Goal: Find specific page/section: Find specific page/section

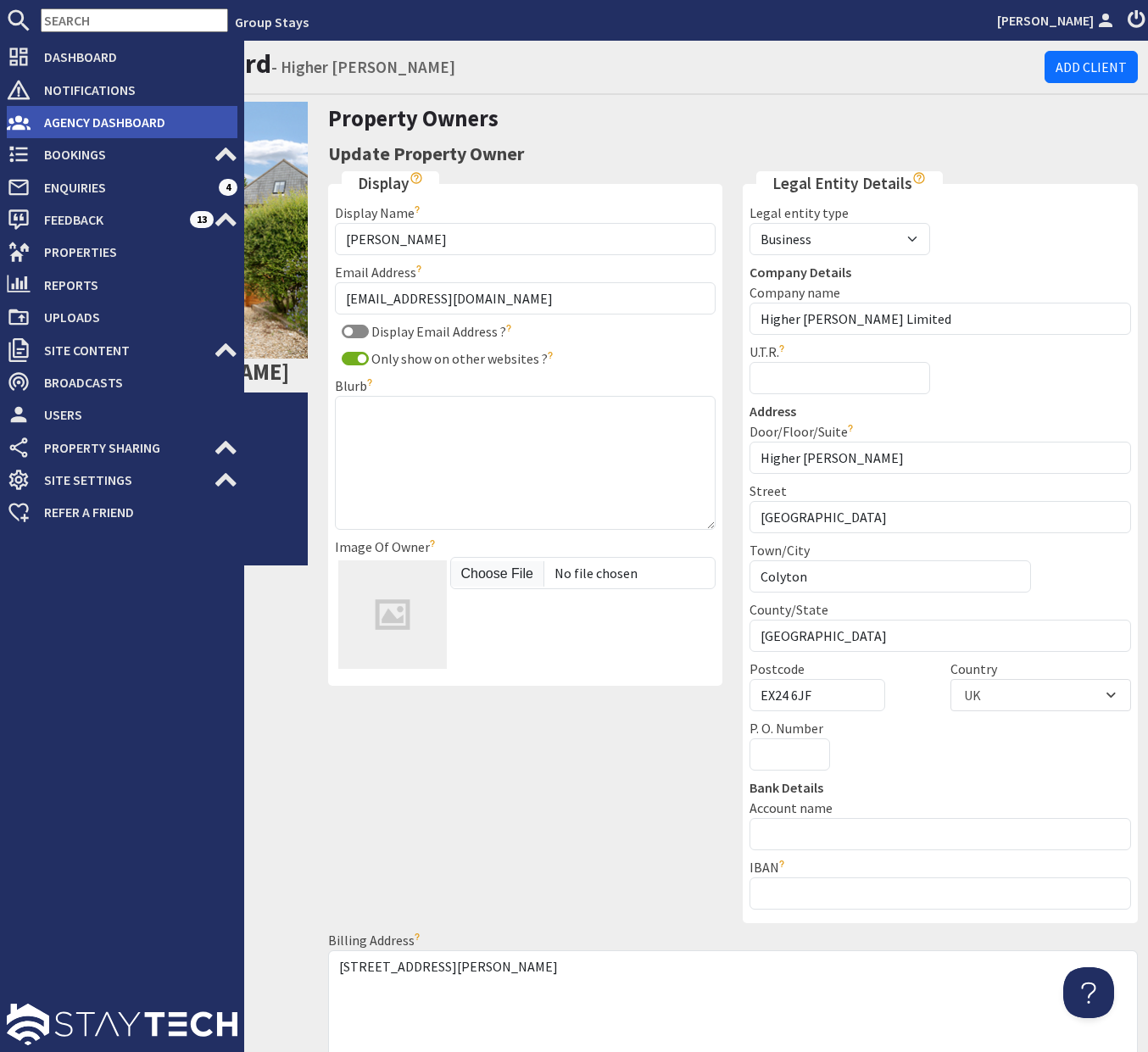
click at [76, 127] on span "Agency Dashboard" at bounding box center [134, 121] width 207 height 27
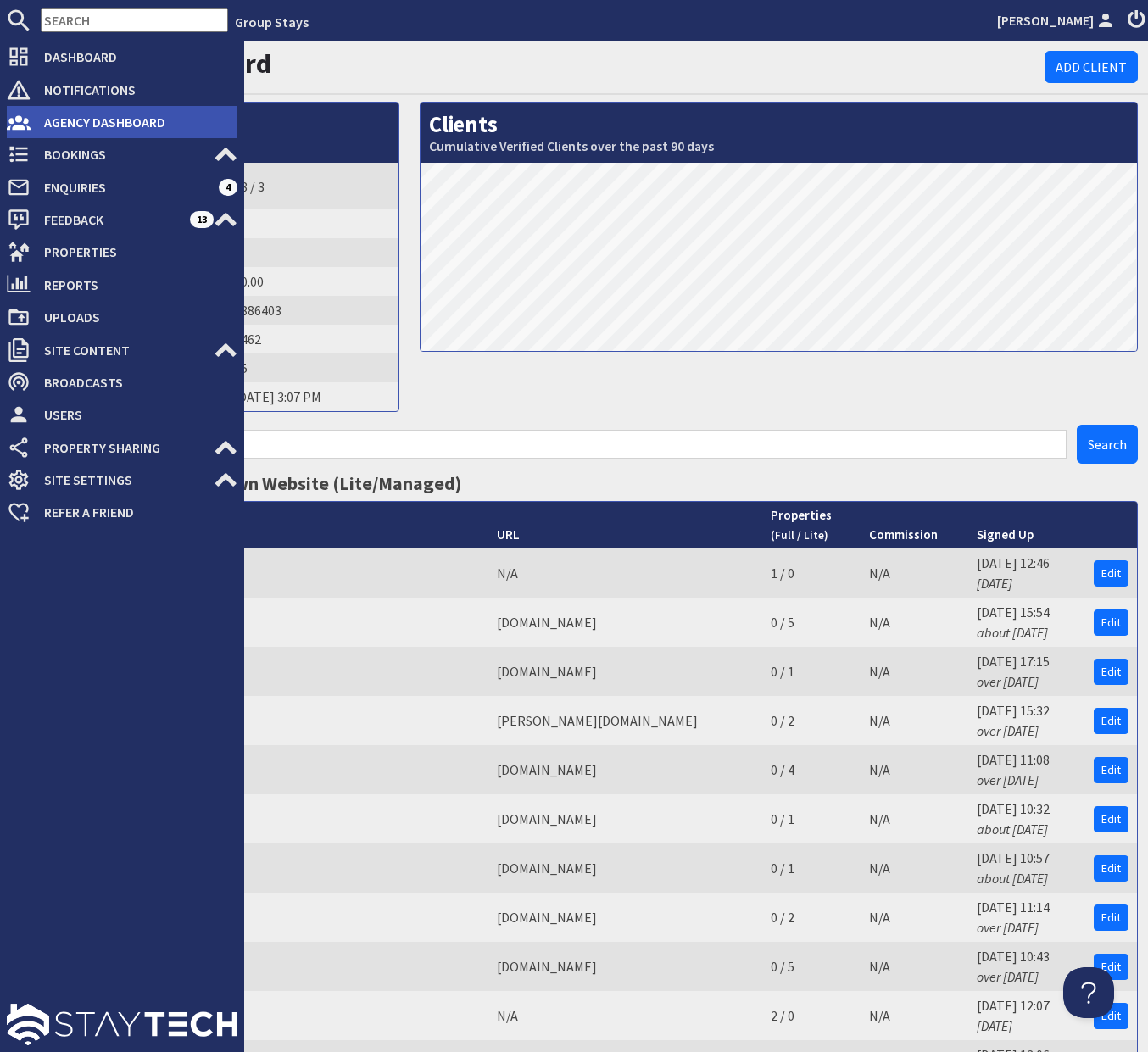
click at [55, 119] on span "Agency Dashboard" at bounding box center [134, 121] width 207 height 27
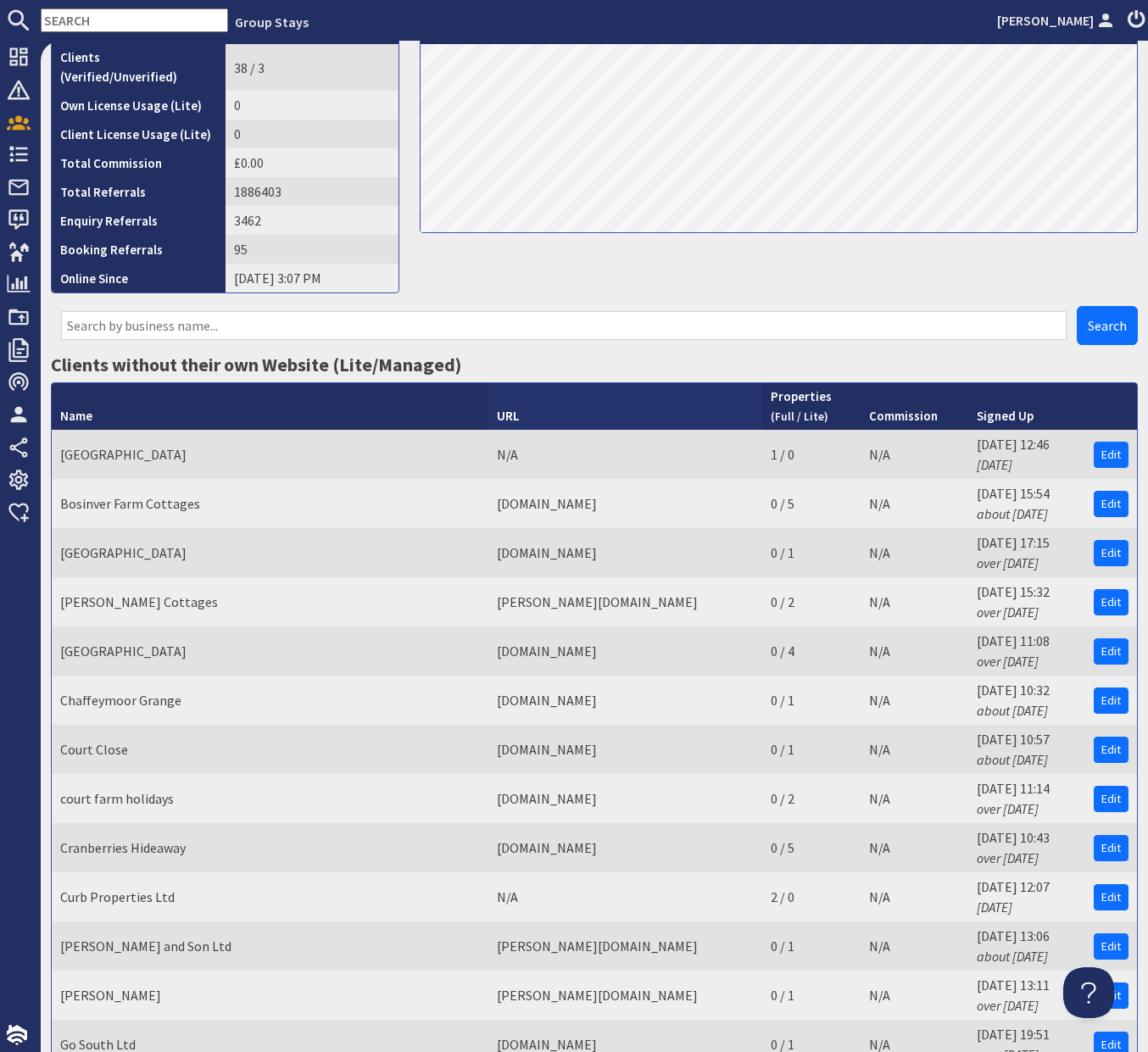
scroll to position [125, 0]
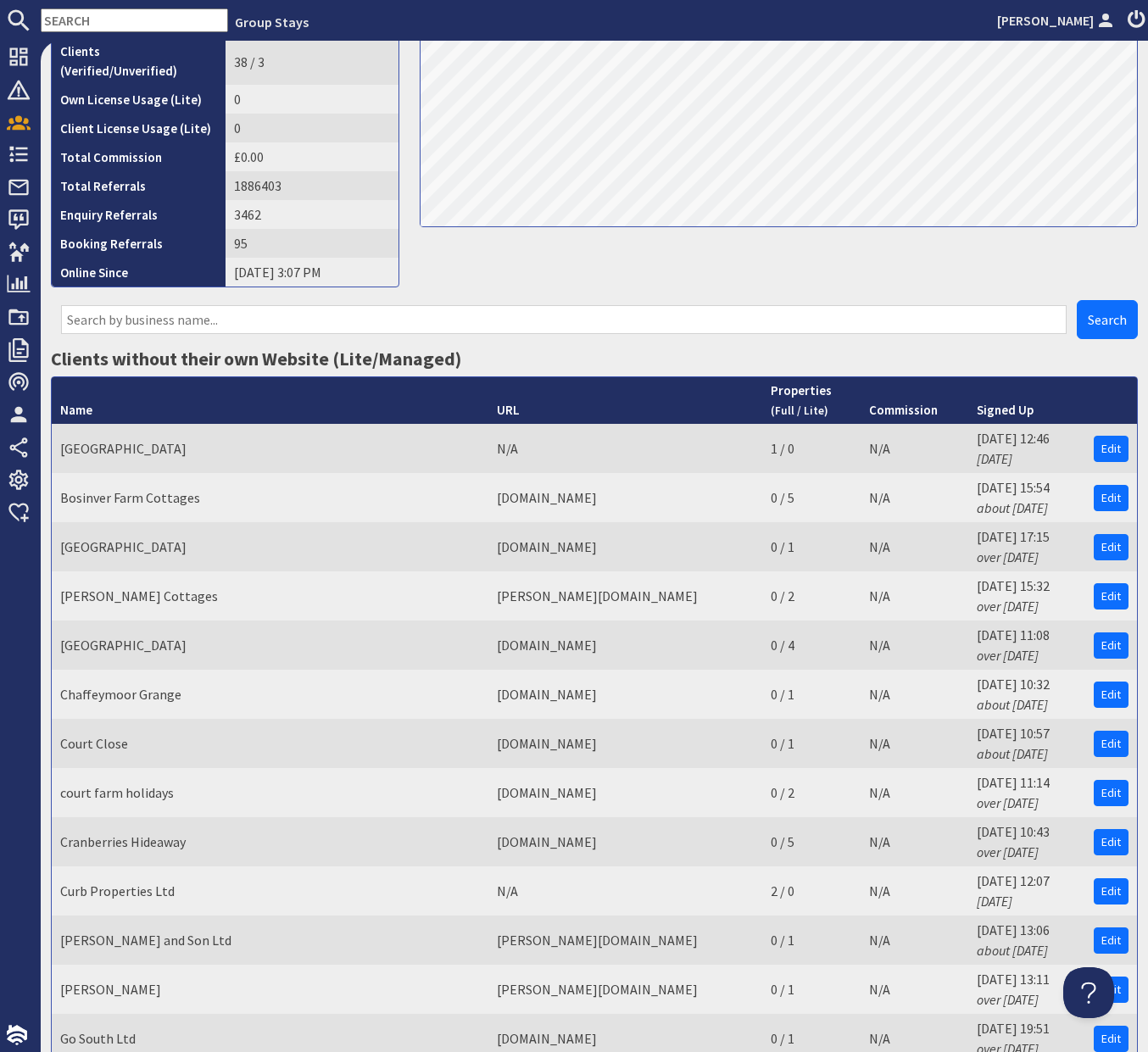
click at [497, 305] on input "text" at bounding box center [563, 319] width 1005 height 29
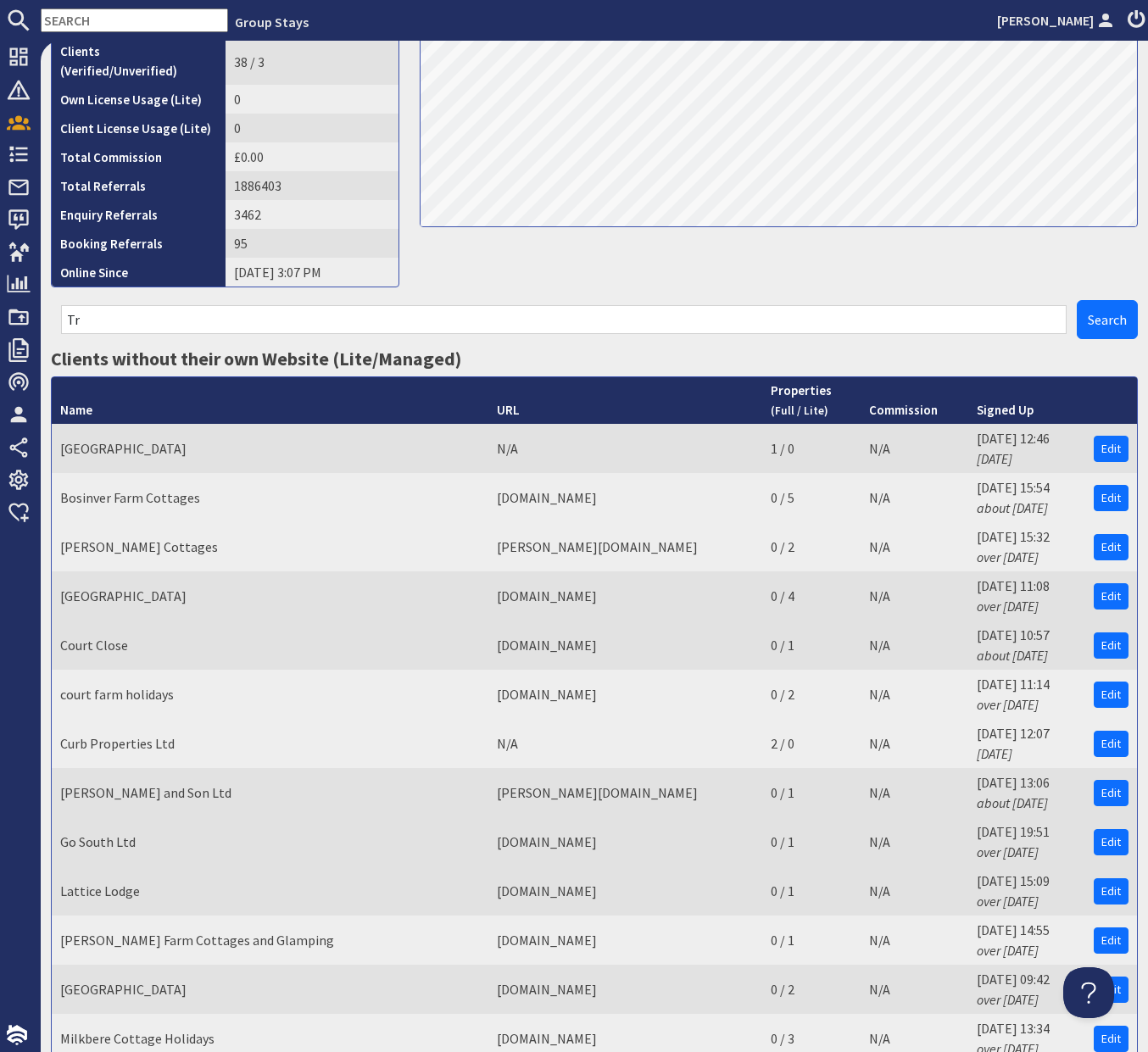
scroll to position [0, 0]
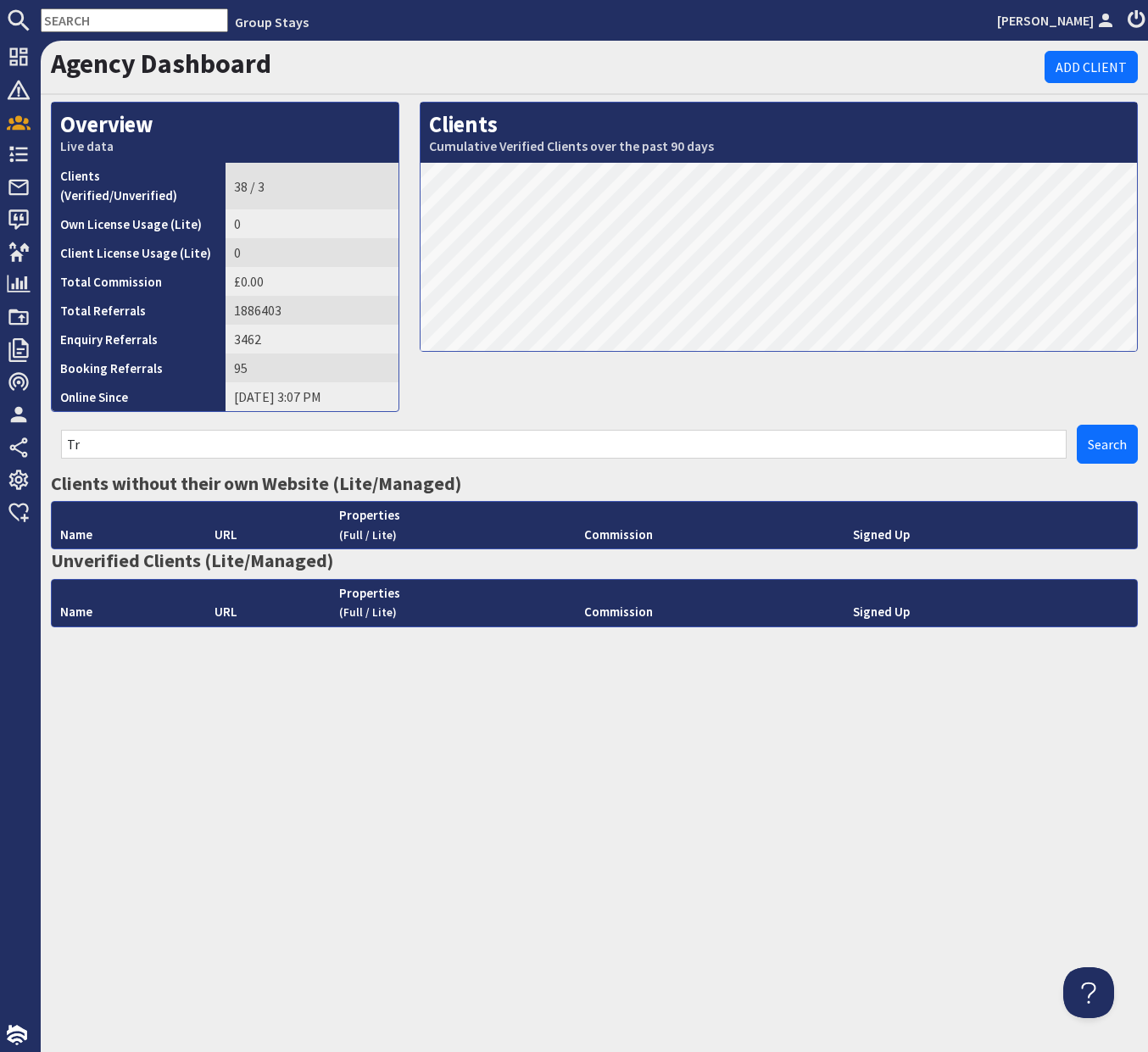
type input "T"
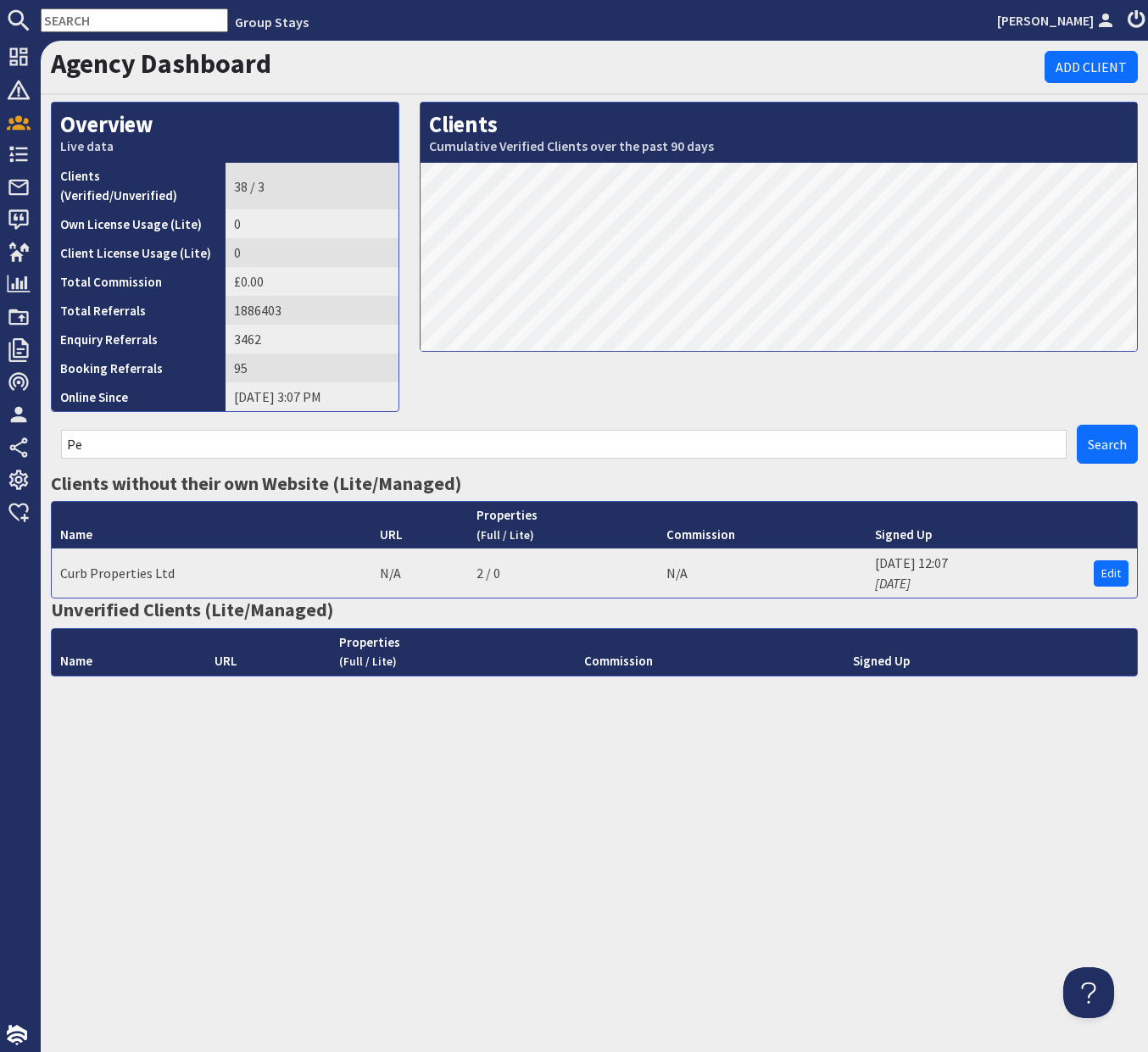
type input "P"
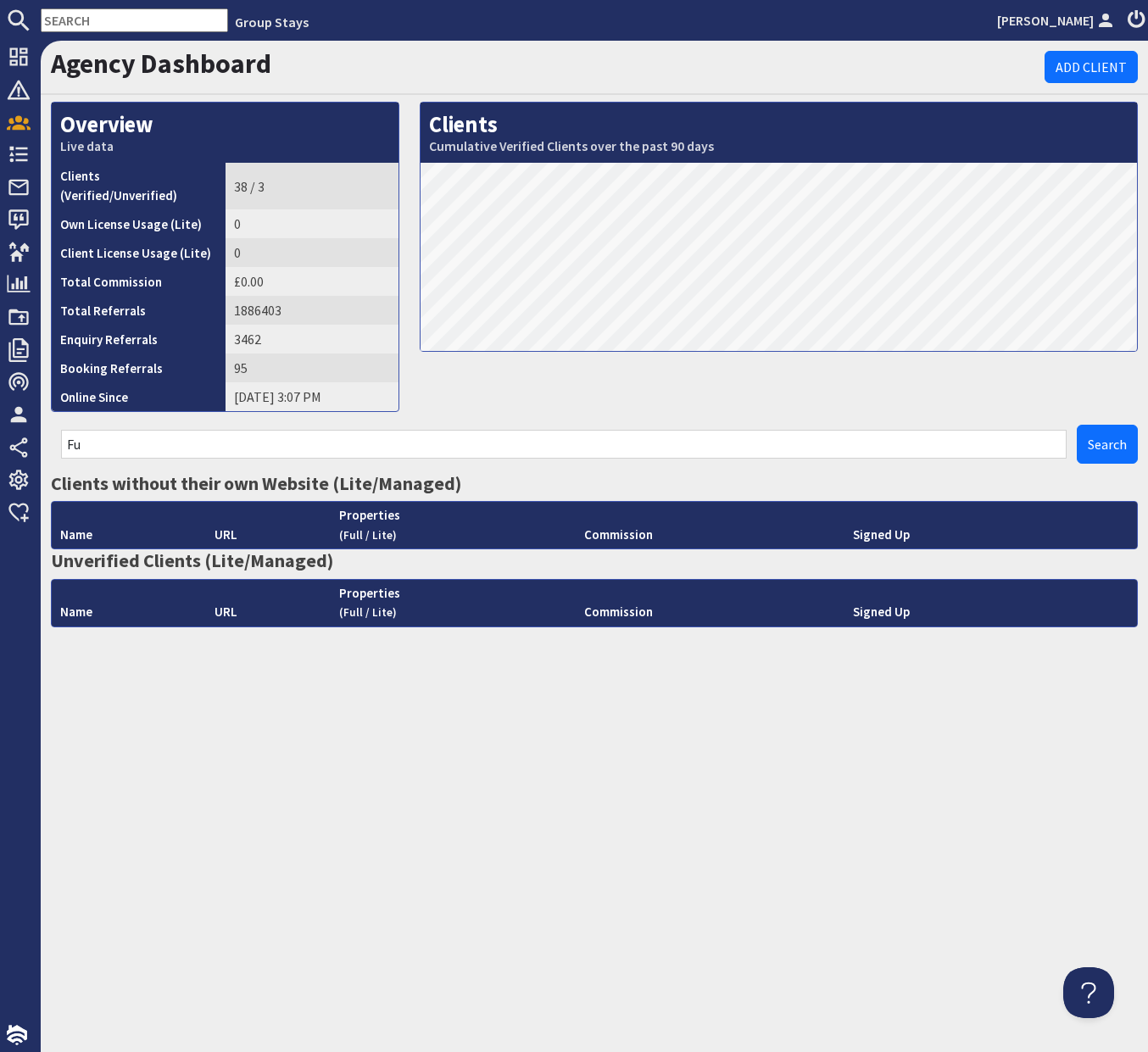
type input "F"
type input "R"
type input "B"
type input "C"
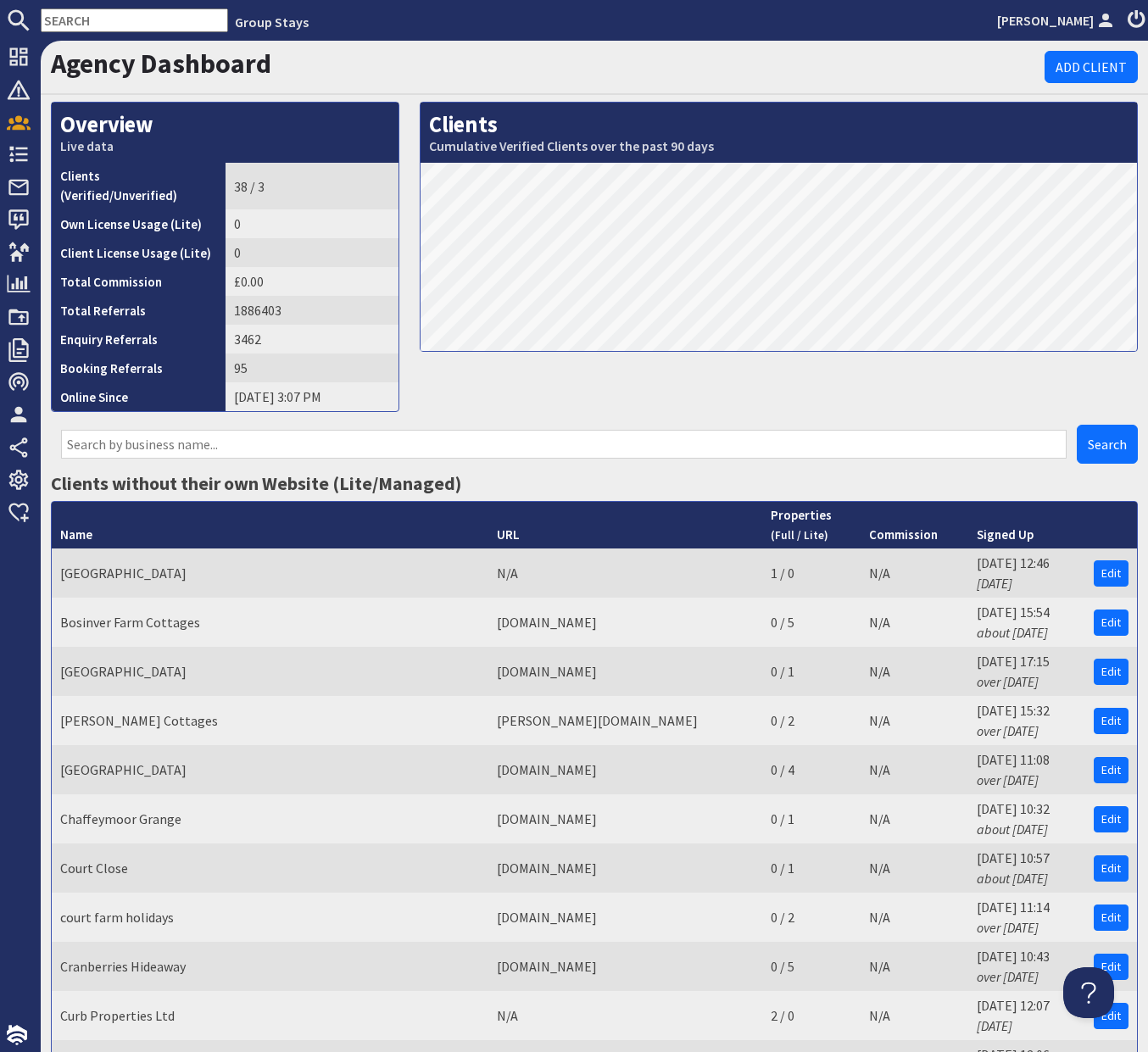
click at [440, 431] on input "text" at bounding box center [563, 444] width 1005 height 29
click at [302, 431] on input "text" at bounding box center [563, 444] width 1005 height 29
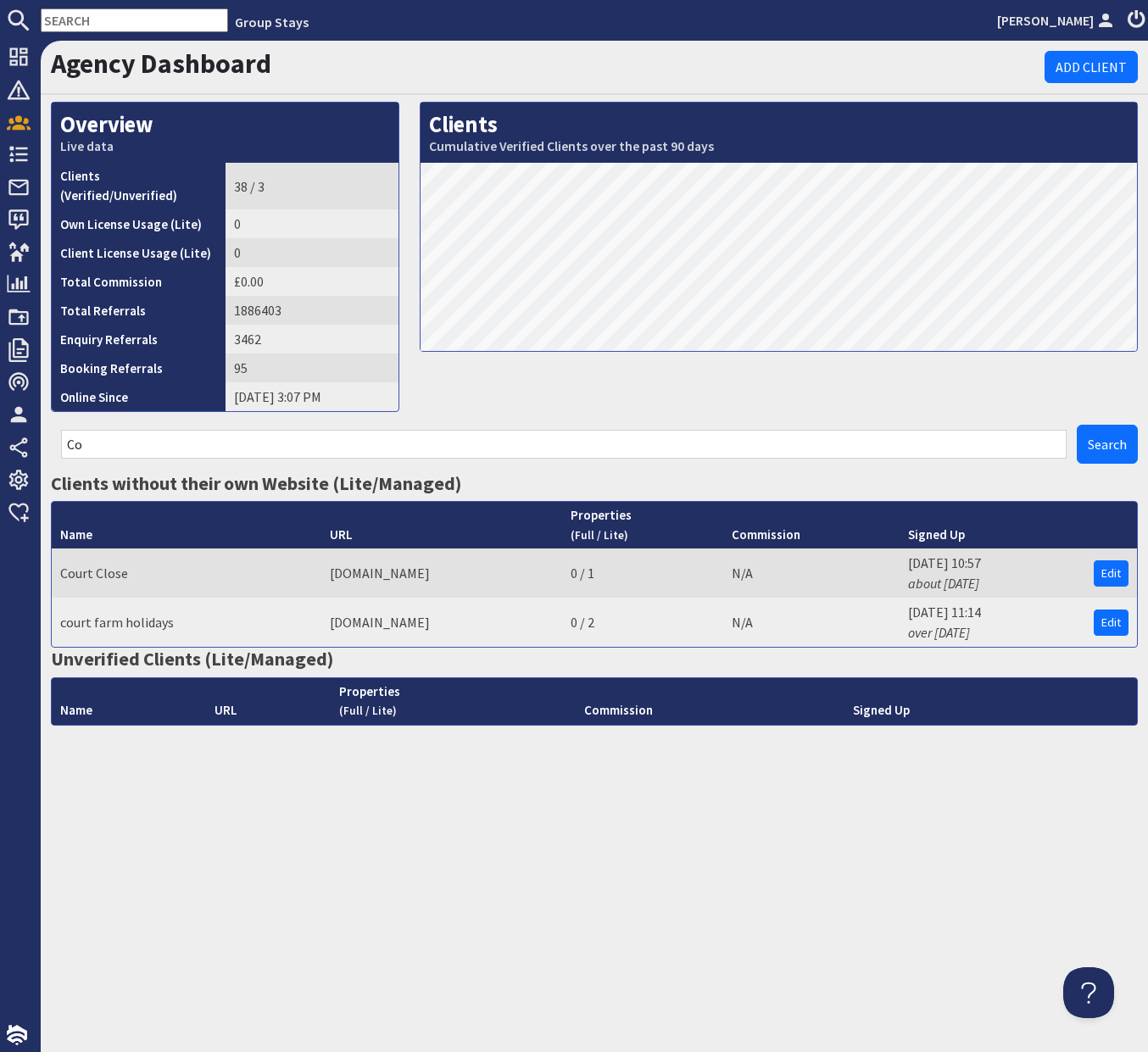
type input "C"
